Goal: Task Accomplishment & Management: Complete application form

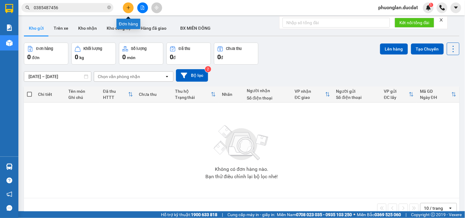
click at [128, 6] on icon "plus" at bounding box center [128, 8] width 4 height 4
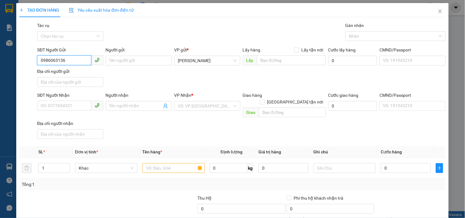
type input "0986063136"
click at [57, 60] on input "0986063136" at bounding box center [64, 60] width 54 height 10
click at [62, 105] on input "SĐT Người Nhận" at bounding box center [64, 106] width 54 height 10
click at [50, 107] on input "0908089891" at bounding box center [64, 106] width 54 height 10
click at [56, 108] on input "0908089891" at bounding box center [64, 106] width 54 height 10
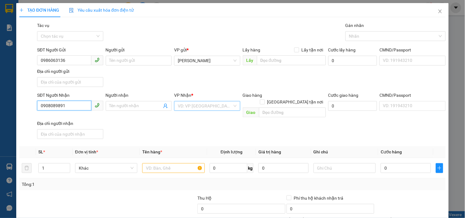
type input "0908089891"
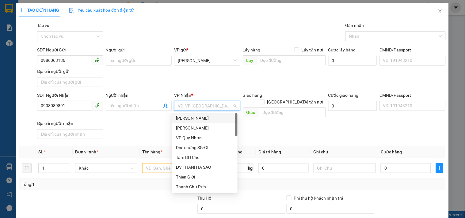
click at [182, 106] on input "search" at bounding box center [205, 105] width 54 height 9
type input "VP"
click at [180, 120] on div "VP Quy Nhơn" at bounding box center [205, 118] width 58 height 7
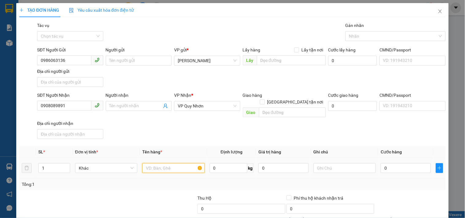
click at [176, 163] on input "text" at bounding box center [173, 168] width 62 height 10
type input "1 HỒ SƠ"
click at [383, 163] on input "0" at bounding box center [406, 168] width 50 height 10
click at [381, 163] on input "0" at bounding box center [406, 168] width 50 height 10
type input "30"
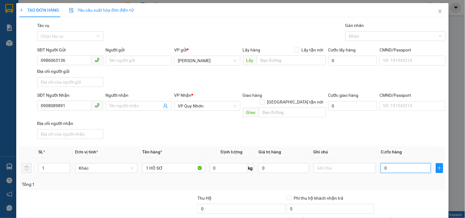
type input "30"
type input "30.000"
click at [380, 185] on div "Transit Pickup Surcharge Ids Transit Deliver Surcharge Ids Transit Deliver Surc…" at bounding box center [232, 143] width 426 height 242
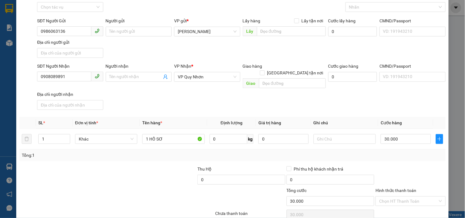
scroll to position [51, 0]
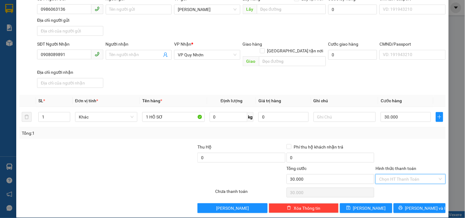
click at [384, 175] on input "Hình thức thanh toán" at bounding box center [408, 179] width 58 height 9
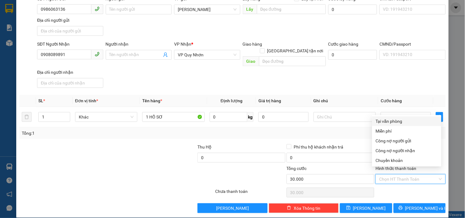
click at [396, 118] on div "Tại văn phòng" at bounding box center [407, 121] width 62 height 7
type input "0"
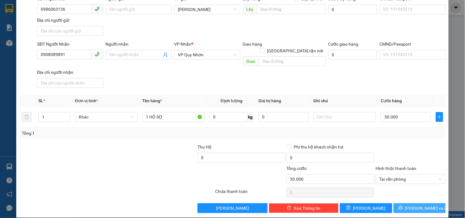
click at [414, 205] on span "[PERSON_NAME] và In" at bounding box center [426, 208] width 43 height 7
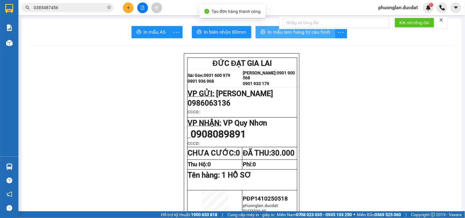
click at [286, 32] on span "In mẫu tem hàng tự cấu hình" at bounding box center [299, 32] width 63 height 8
click at [270, 36] on span "In mẫu tem hàng tự cấu hình" at bounding box center [299, 32] width 63 height 8
click at [311, 36] on span "In mẫu tem hàng tự cấu hình" at bounding box center [299, 32] width 63 height 8
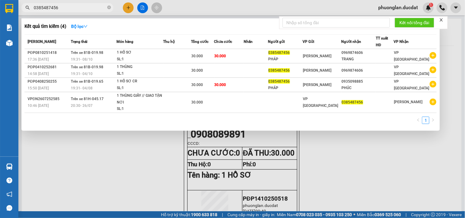
click at [79, 8] on input "0385487456" at bounding box center [70, 7] width 72 height 7
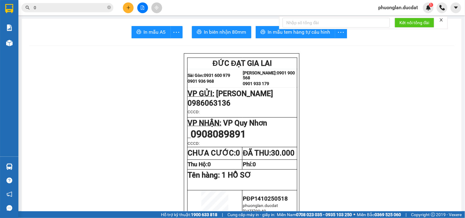
paste input "909929539"
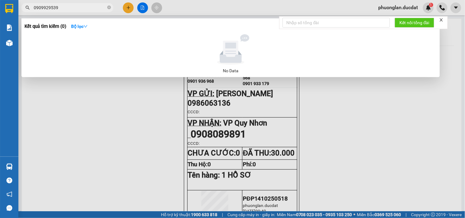
type input "0909929539"
click at [125, 8] on div at bounding box center [232, 109] width 465 height 218
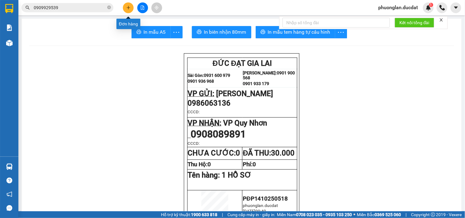
click at [125, 8] on button at bounding box center [128, 7] width 11 height 11
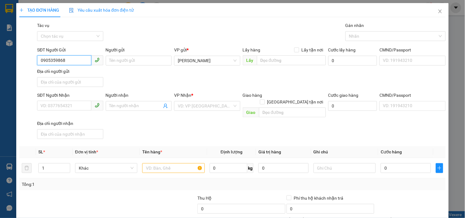
click at [50, 60] on input "0905359868" at bounding box center [64, 60] width 54 height 10
click at [57, 63] on input "0905359868" at bounding box center [64, 60] width 54 height 10
type input "0905359868"
click at [62, 103] on input "SĐT Người Nhận" at bounding box center [64, 106] width 54 height 10
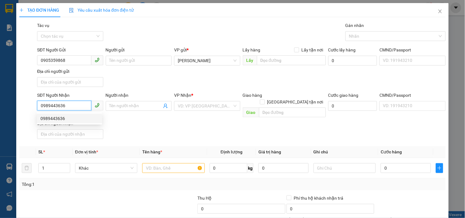
click at [69, 119] on div "0989443636" at bounding box center [69, 118] width 58 height 7
type input "0989443636"
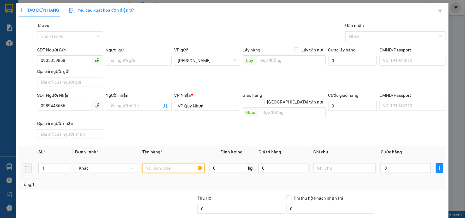
click at [172, 163] on input "text" at bounding box center [173, 168] width 62 height 10
type input "1 HỒ SƠ"
click at [383, 163] on input "0" at bounding box center [406, 168] width 50 height 10
click at [381, 163] on input "0" at bounding box center [406, 168] width 50 height 10
type input "30"
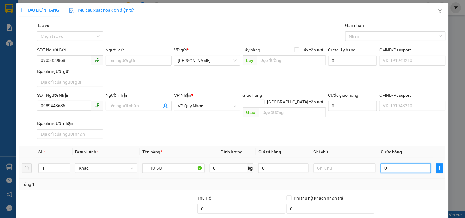
type input "30"
type input "30.000"
click at [379, 179] on div "Tổng: 1" at bounding box center [232, 185] width 426 height 12
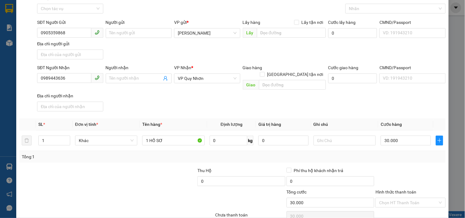
scroll to position [51, 0]
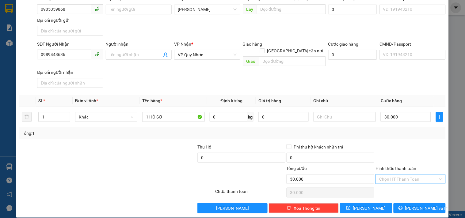
click at [387, 175] on input "Hình thức thanh toán" at bounding box center [408, 179] width 58 height 9
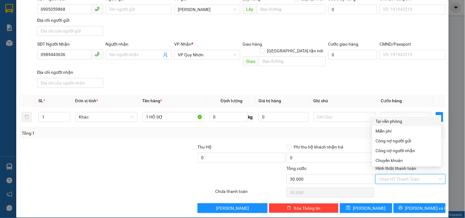
click at [400, 124] on div "Tại văn phòng" at bounding box center [407, 121] width 62 height 7
type input "0"
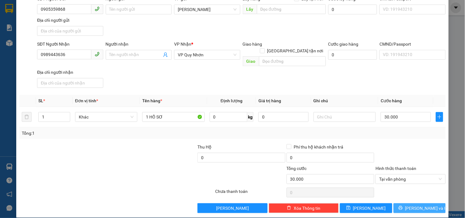
click at [402, 204] on button "[PERSON_NAME] và In" at bounding box center [420, 209] width 52 height 10
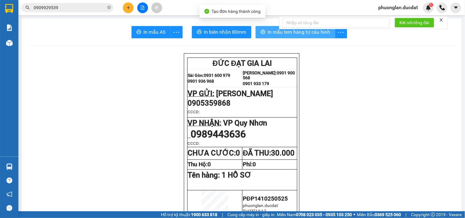
click at [310, 34] on span "In mẫu tem hàng tự cấu hình" at bounding box center [299, 32] width 63 height 8
